Goal: Transaction & Acquisition: Purchase product/service

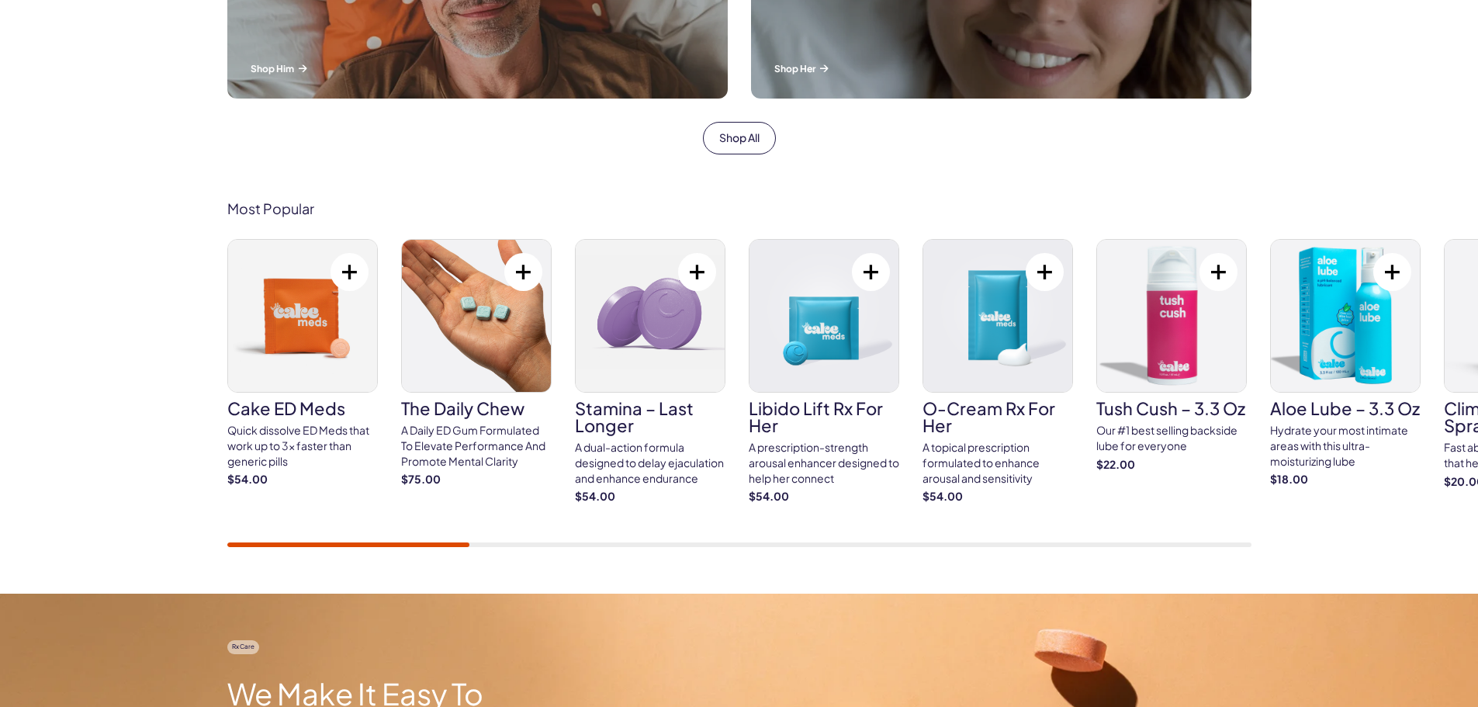
scroll to position [931, 0]
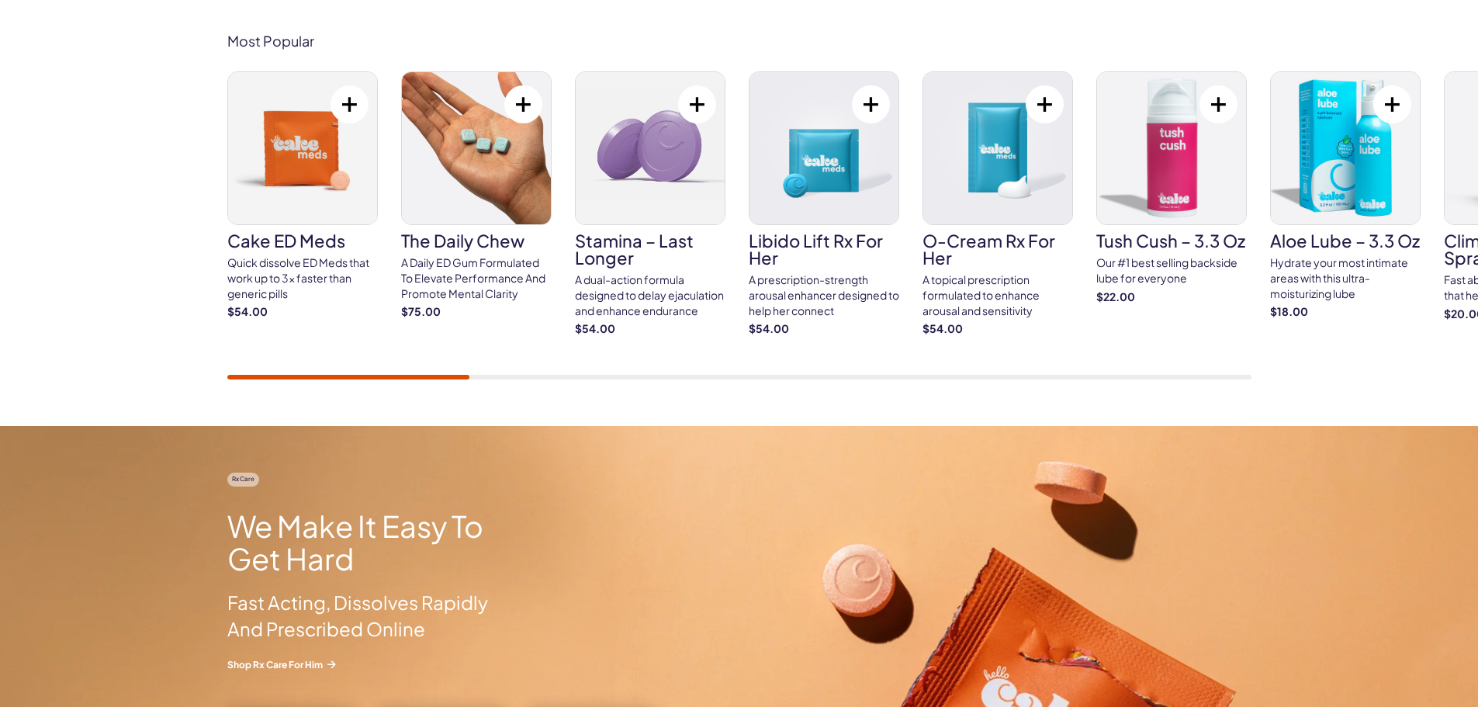
click at [447, 208] on img at bounding box center [476, 148] width 149 height 152
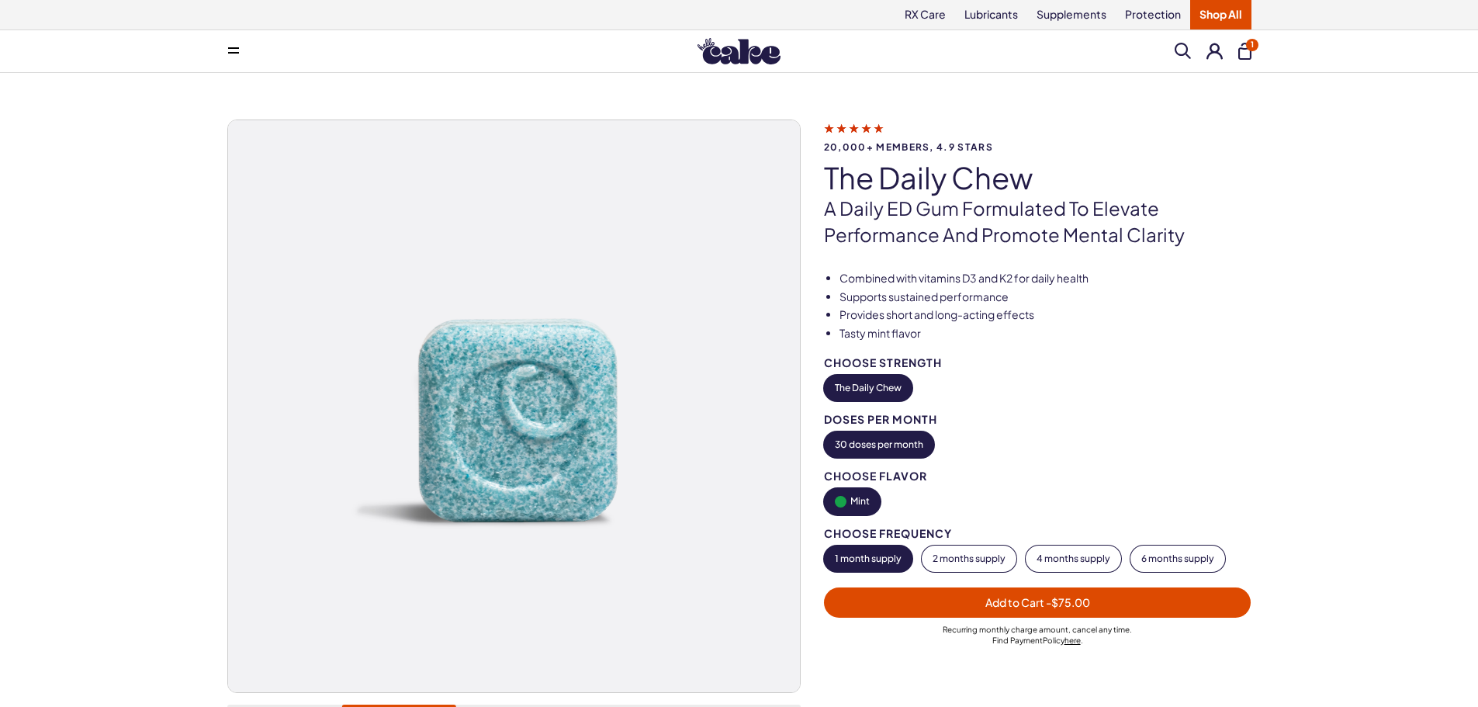
click at [225, 53] on button at bounding box center [233, 51] width 31 height 31
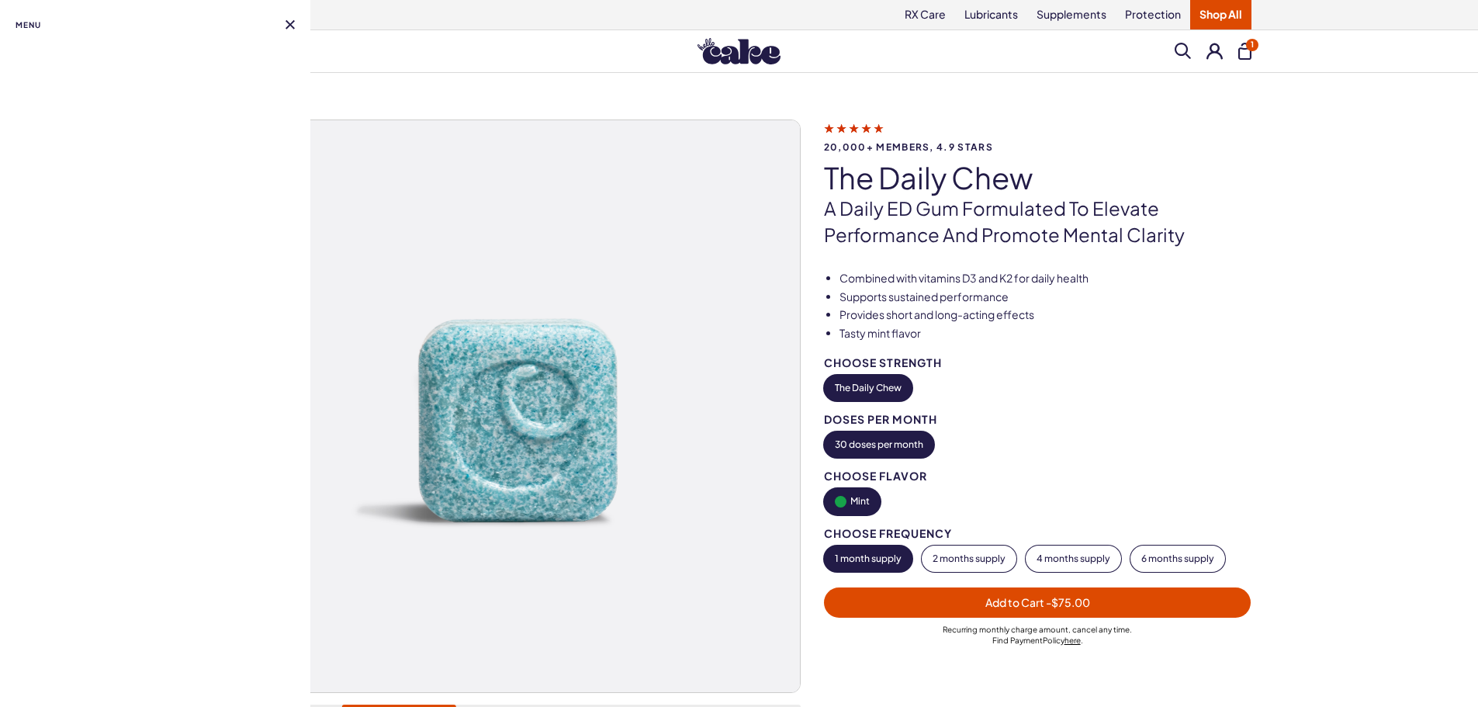
click at [300, 29] on nav "Menu" at bounding box center [155, 353] width 310 height 707
click at [289, 26] on button at bounding box center [289, 24] width 9 height 9
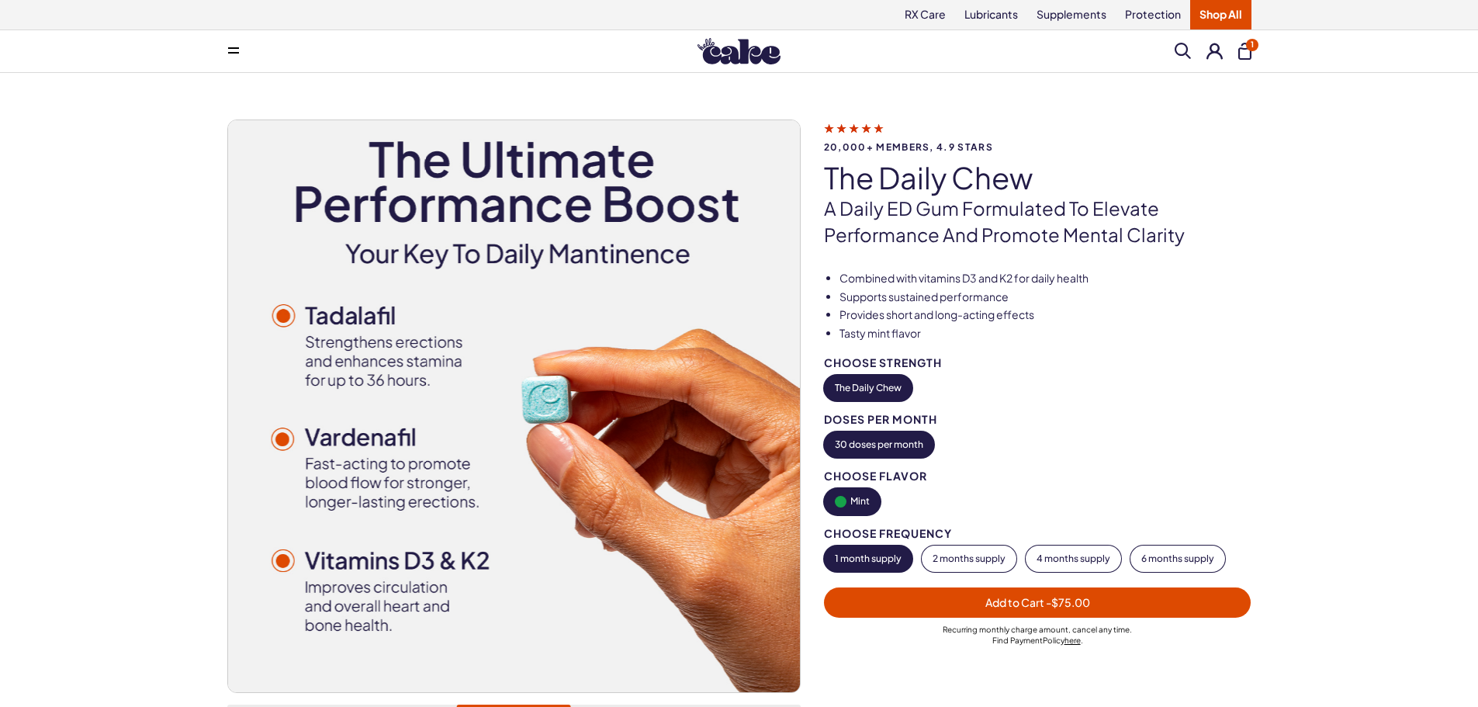
click at [744, 58] on img at bounding box center [738, 51] width 83 height 26
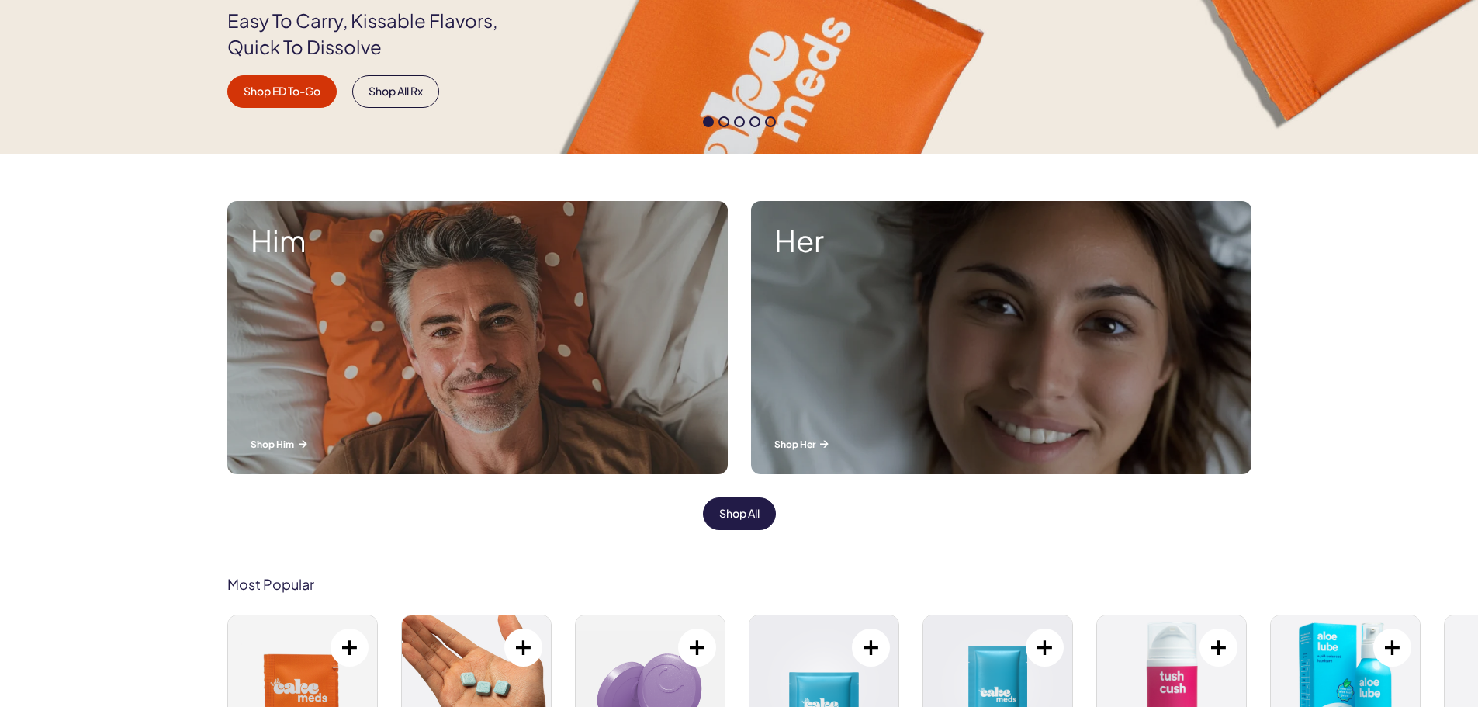
click at [739, 511] on link "Shop All" at bounding box center [739, 513] width 73 height 33
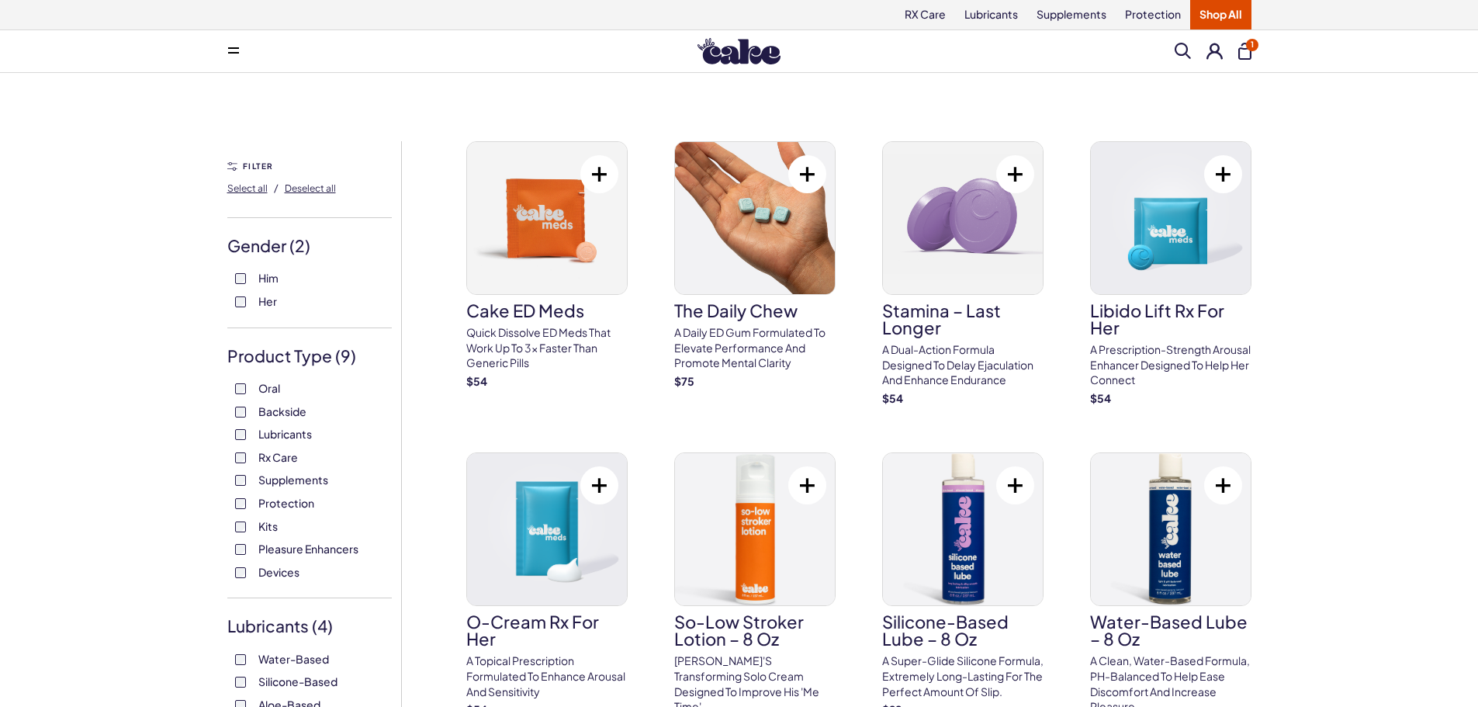
click at [599, 166] on button at bounding box center [599, 174] width 38 height 38
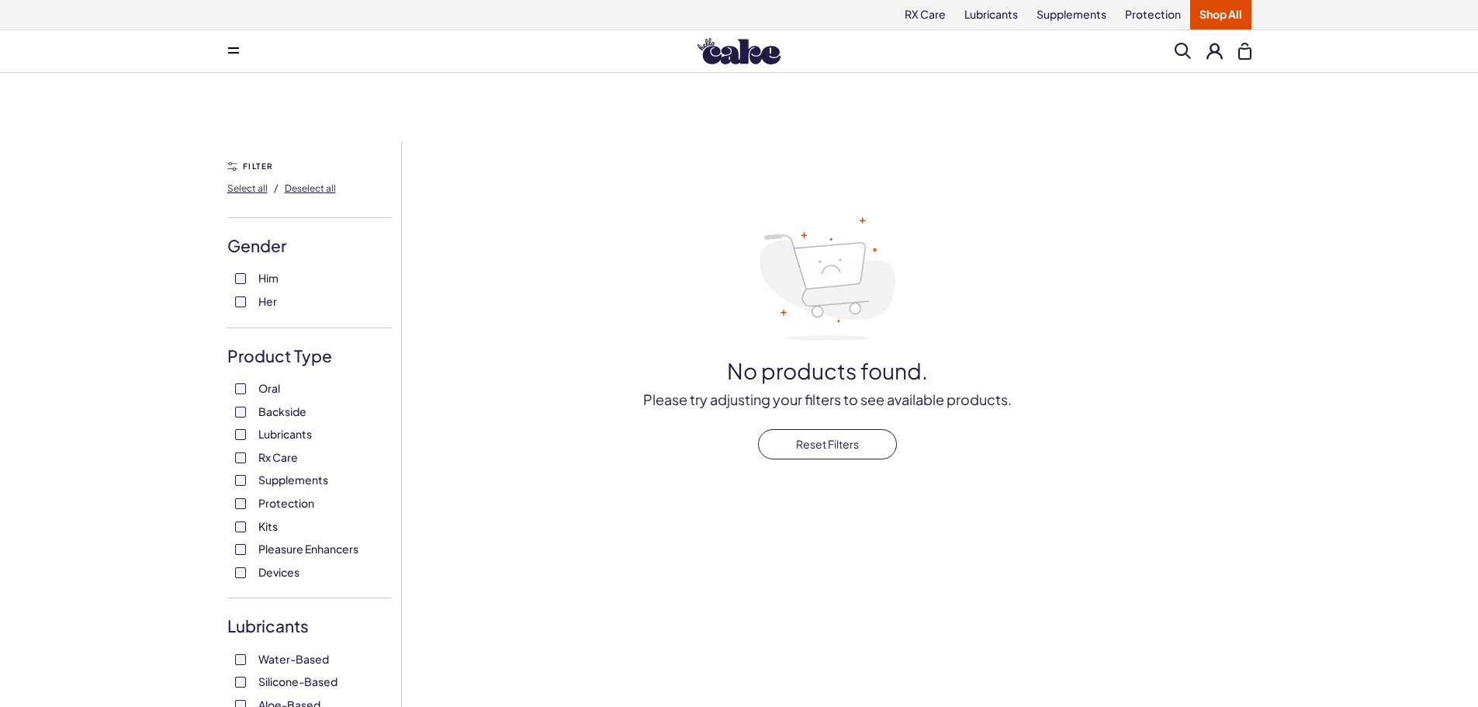
drag, startPoint x: 981, startPoint y: 322, endPoint x: 996, endPoint y: 335, distance: 19.8
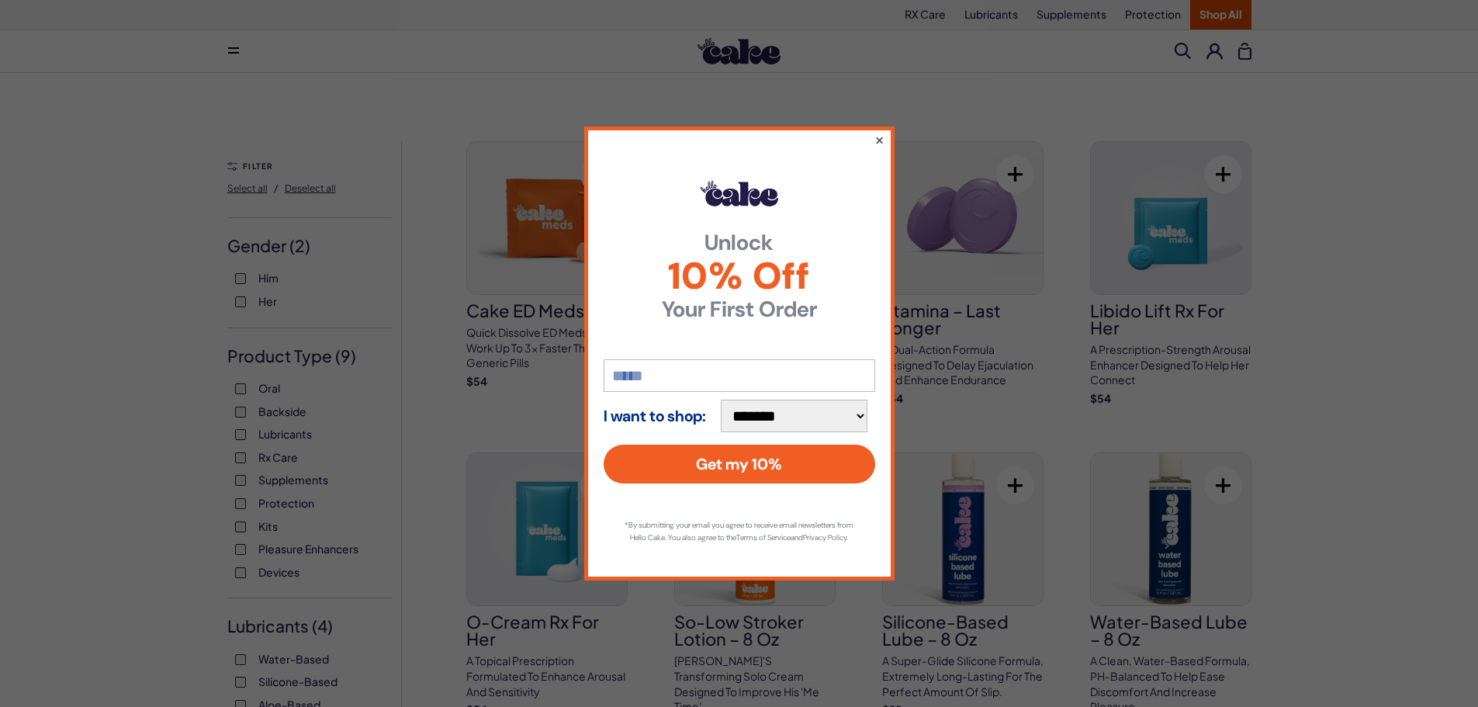
click at [876, 130] on button "×" at bounding box center [878, 139] width 10 height 19
